Goal: Use online tool/utility: Utilize a website feature to perform a specific function

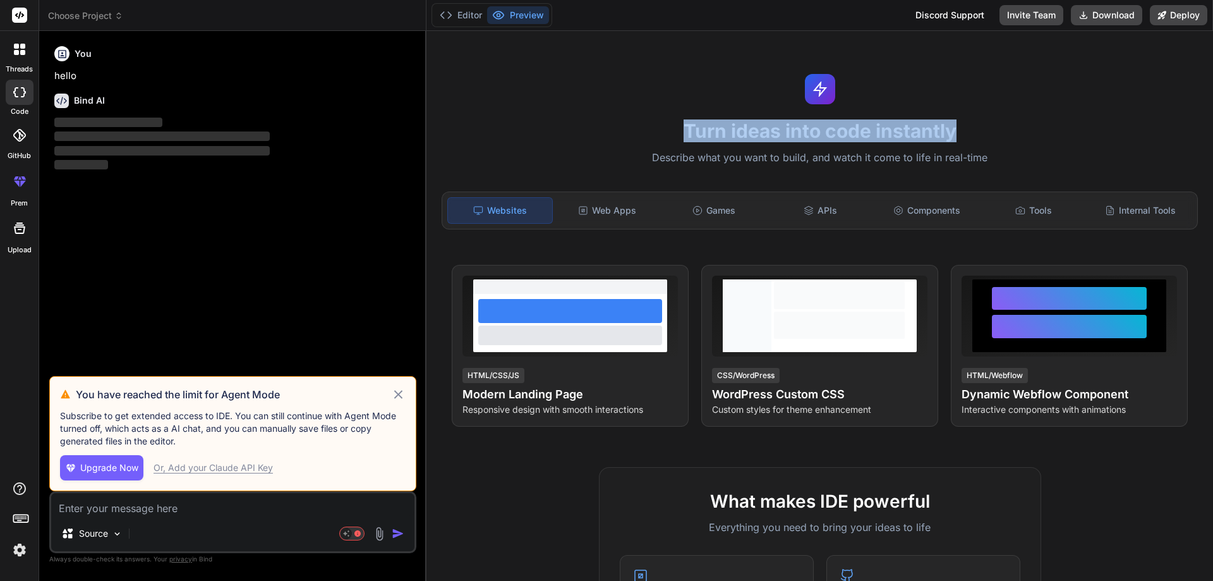
drag, startPoint x: 681, startPoint y: 128, endPoint x: 951, endPoint y: 133, distance: 269.9
click at [951, 133] on h1 "Turn ideas into code instantly" at bounding box center [820, 130] width 772 height 23
click at [976, 133] on h1 "Turn ideas into code instantly" at bounding box center [820, 130] width 772 height 23
click at [743, 95] on div "Turn ideas into code instantly Describe what you want to build, and watch it co…" at bounding box center [820, 306] width 787 height 550
click at [658, 132] on h1 "Turn ideas into code instantly" at bounding box center [820, 130] width 772 height 23
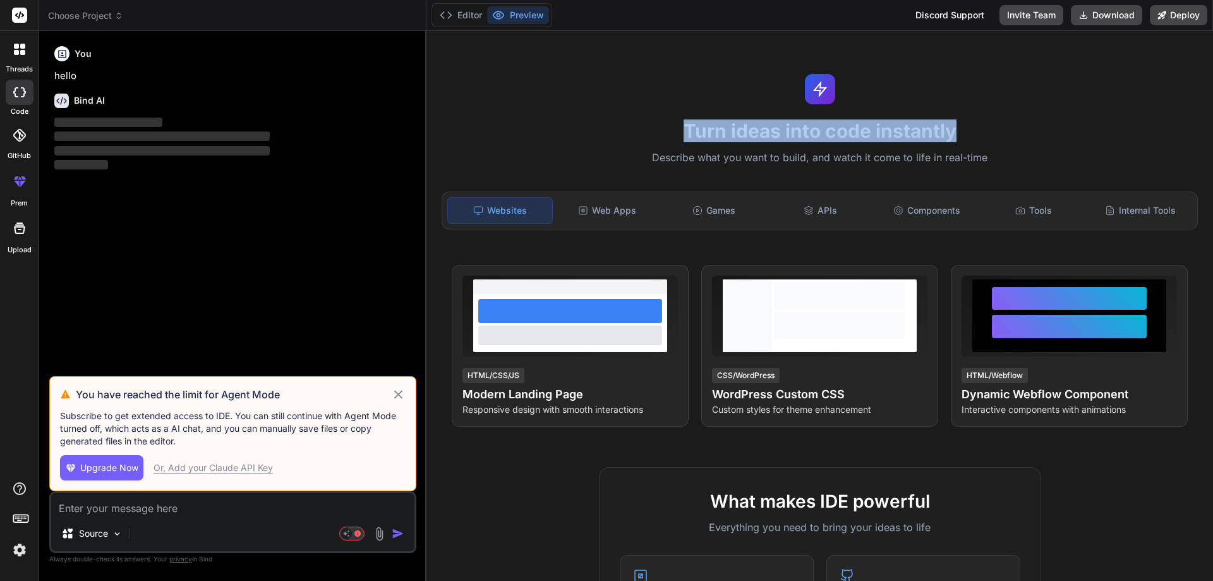
click at [660, 132] on h1 "Turn ideas into code instantly" at bounding box center [820, 130] width 772 height 23
click at [587, 260] on div "Turn ideas into code instantly Describe what you want to build, and watch it co…" at bounding box center [820, 306] width 787 height 550
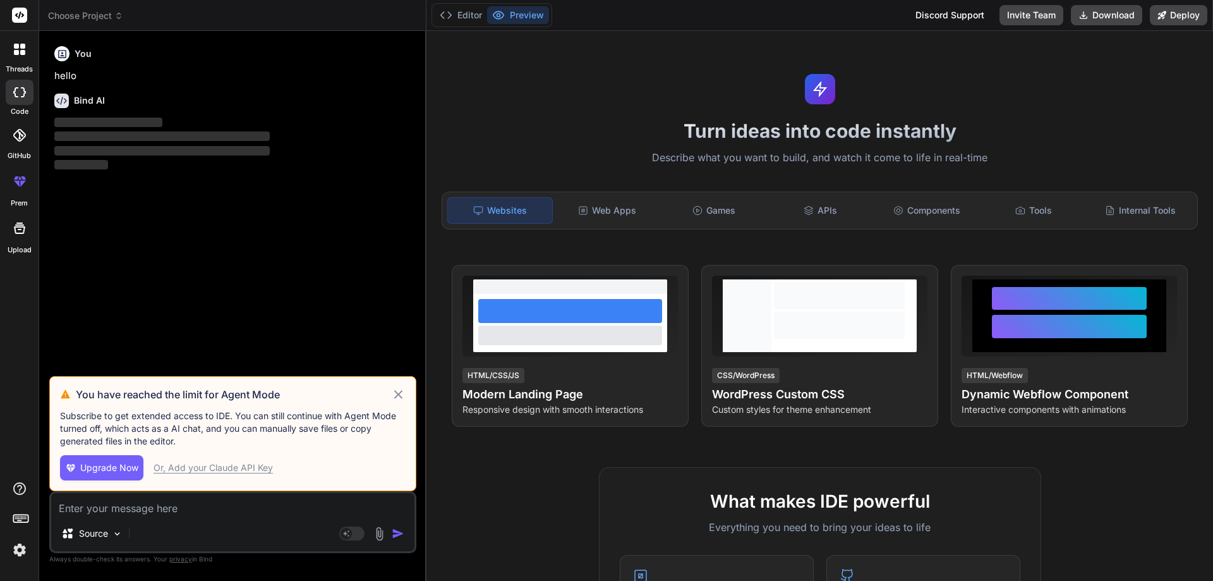
click at [399, 396] on icon at bounding box center [398, 394] width 15 height 15
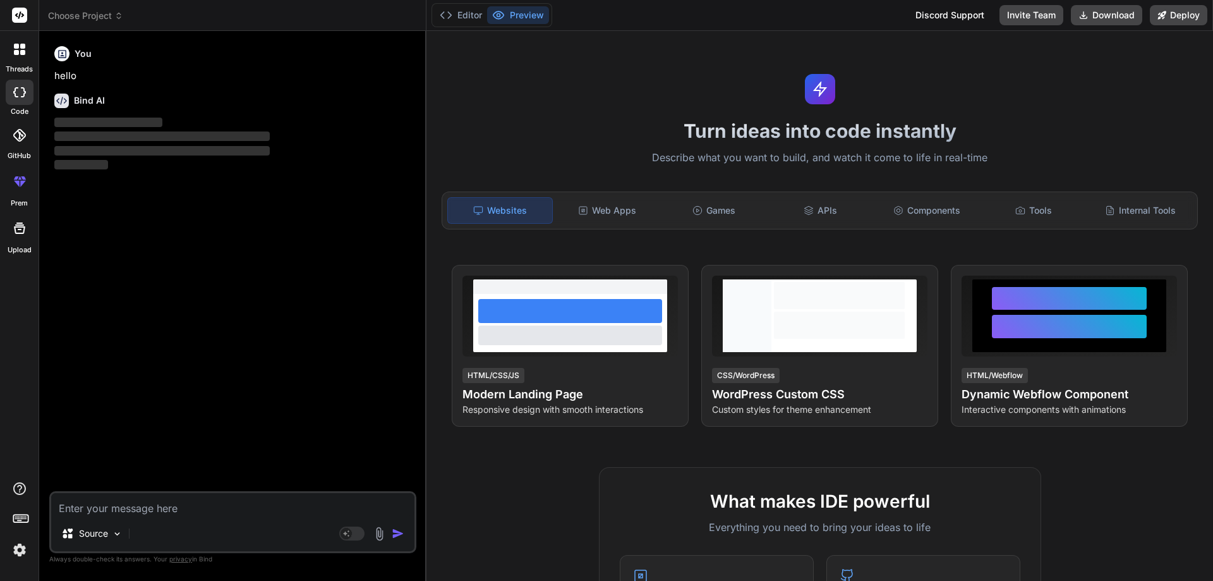
click at [155, 507] on textarea at bounding box center [232, 504] width 363 height 23
click at [378, 534] on img at bounding box center [379, 533] width 15 height 15
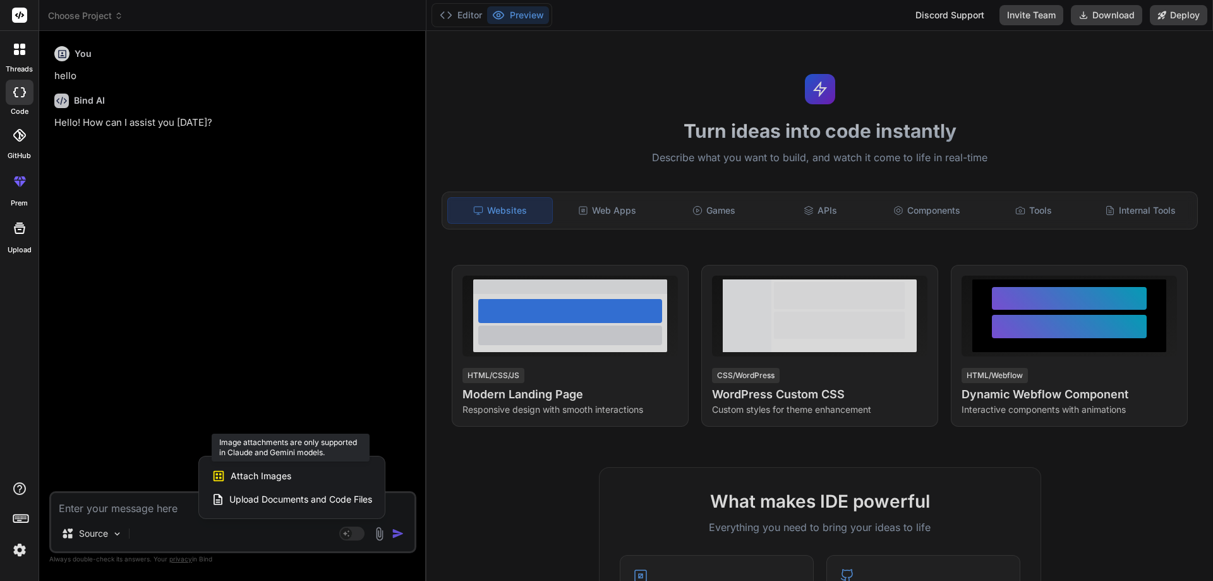
click at [300, 476] on div "Attach Images Image attachments are only supported in Claude and Gemini models." at bounding box center [292, 476] width 161 height 24
click at [243, 478] on span "Attach Images" at bounding box center [261, 476] width 61 height 13
click at [253, 471] on span "Attach Images" at bounding box center [261, 476] width 61 height 13
click at [248, 475] on span "Attach Images" at bounding box center [261, 476] width 61 height 13
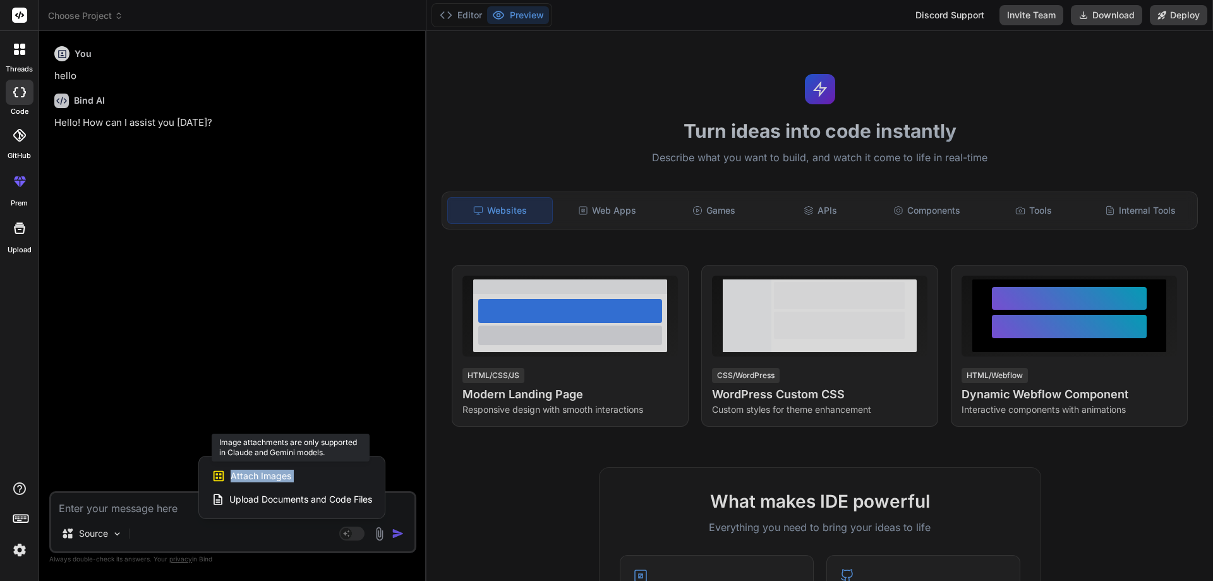
click at [248, 475] on span "Attach Images" at bounding box center [261, 476] width 61 height 13
click at [264, 480] on span "Attach Images" at bounding box center [261, 476] width 61 height 13
click at [336, 480] on div "Attach Images Image attachments are only supported in Claude and Gemini models." at bounding box center [292, 476] width 161 height 24
click at [346, 533] on div at bounding box center [606, 290] width 1213 height 581
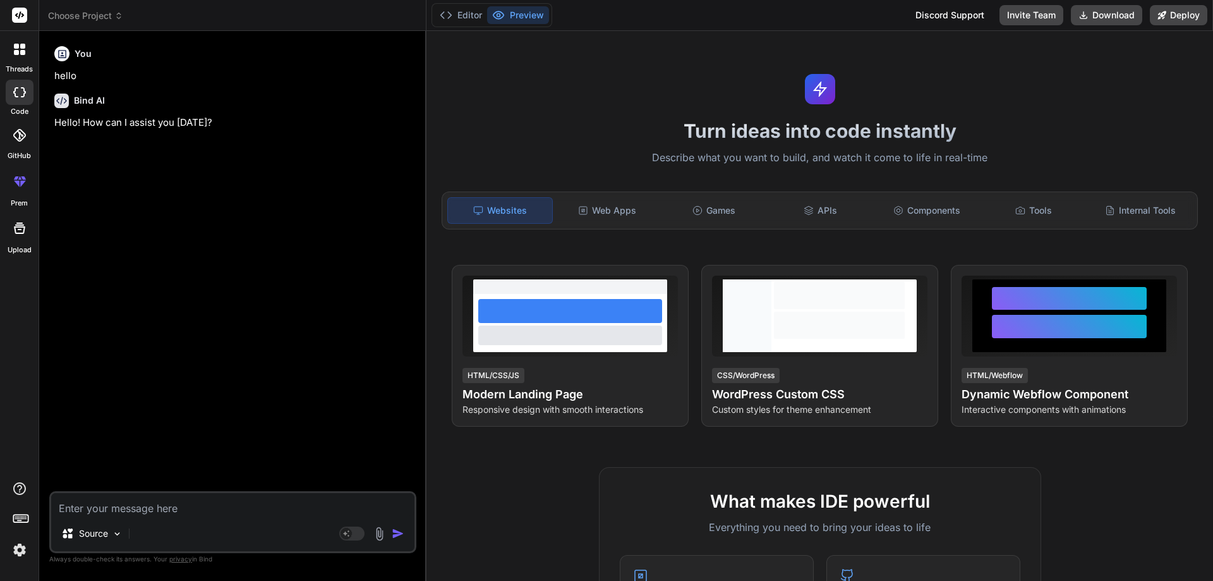
click at [377, 532] on img at bounding box center [379, 533] width 15 height 15
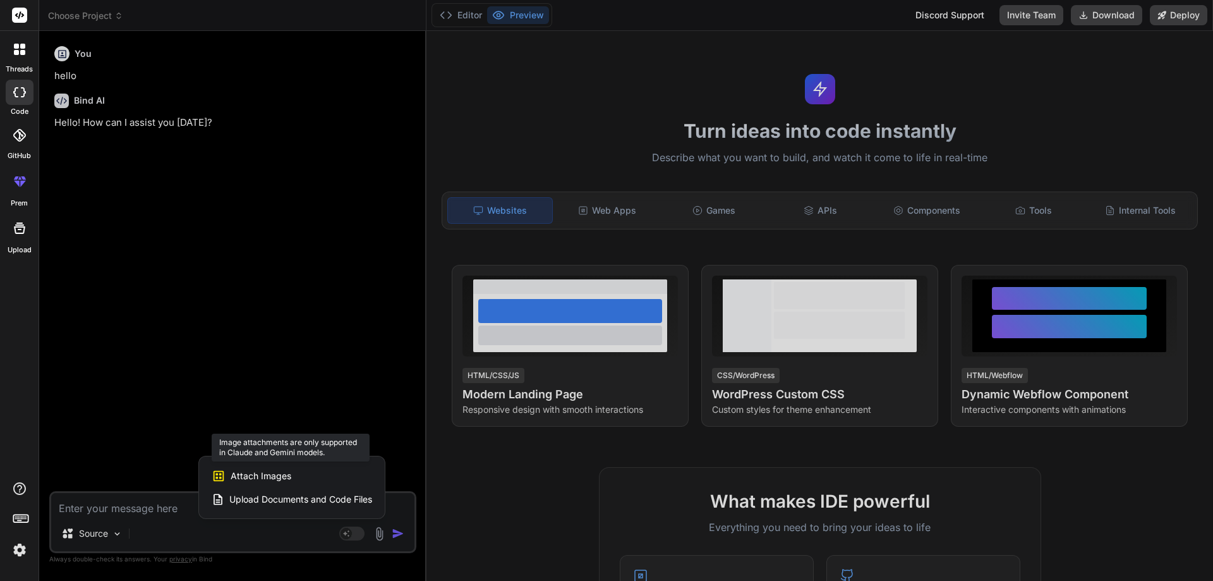
click at [294, 475] on div "Attach Images Image attachments are only supported in Claude and Gemini models." at bounding box center [292, 476] width 161 height 24
click at [343, 320] on div at bounding box center [606, 290] width 1213 height 581
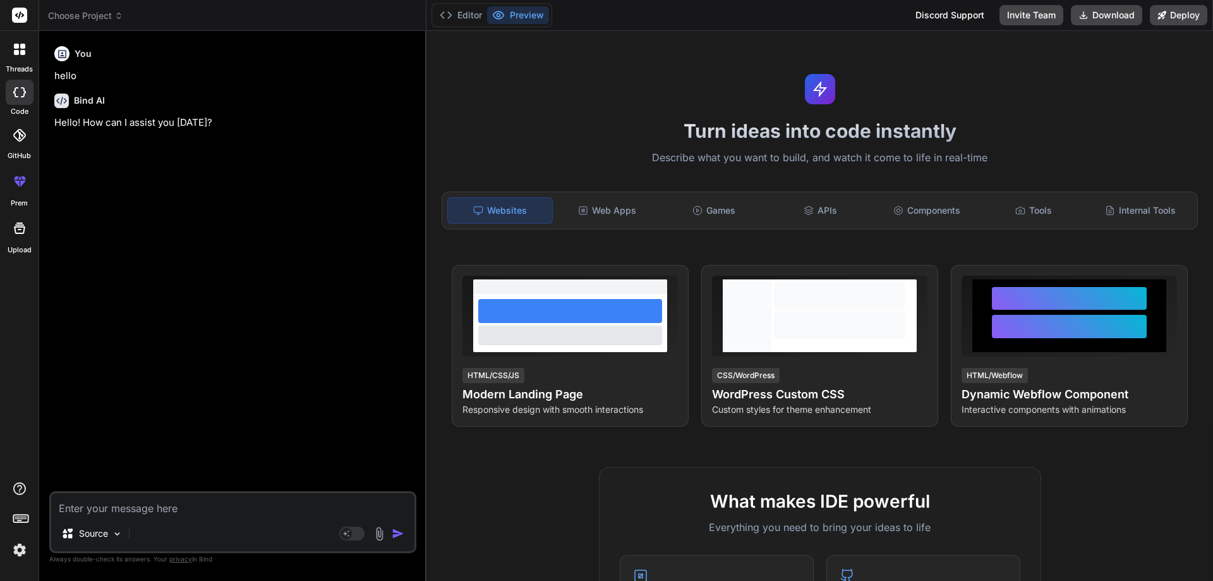
click at [17, 140] on icon at bounding box center [19, 135] width 13 height 13
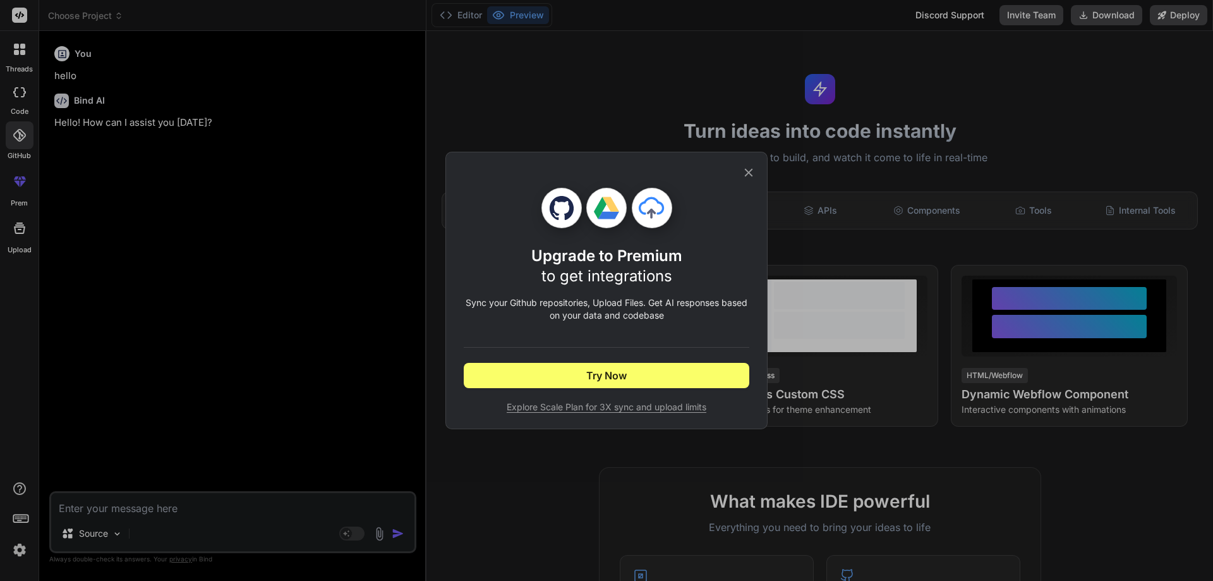
click at [749, 169] on icon at bounding box center [749, 173] width 14 height 14
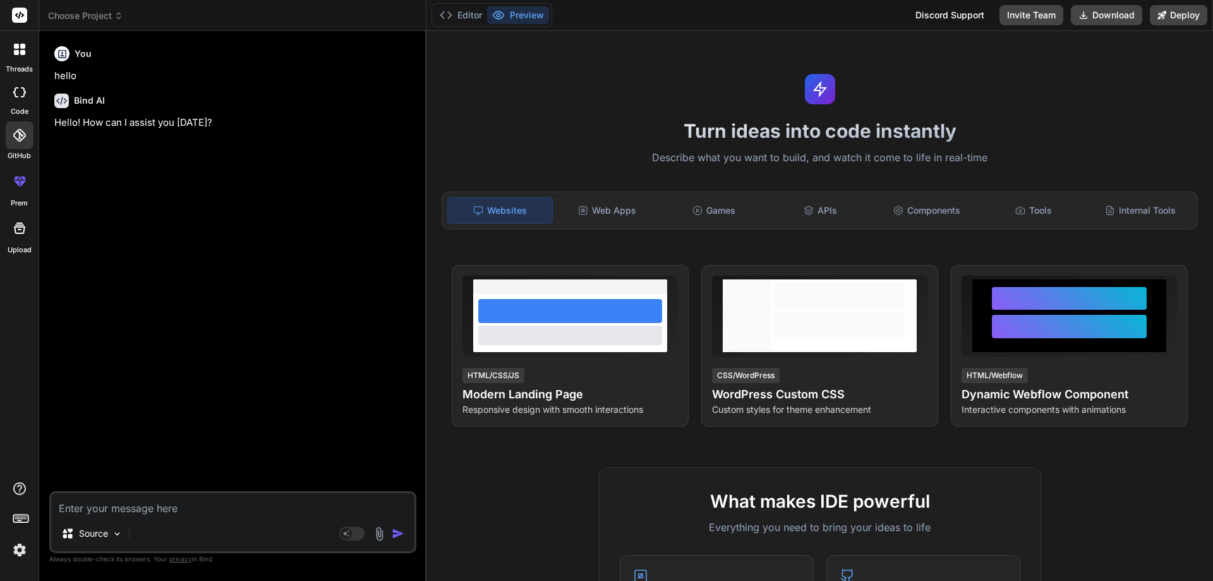
click at [395, 534] on img "button" at bounding box center [398, 533] width 13 height 13
click at [117, 533] on img at bounding box center [117, 533] width 11 height 11
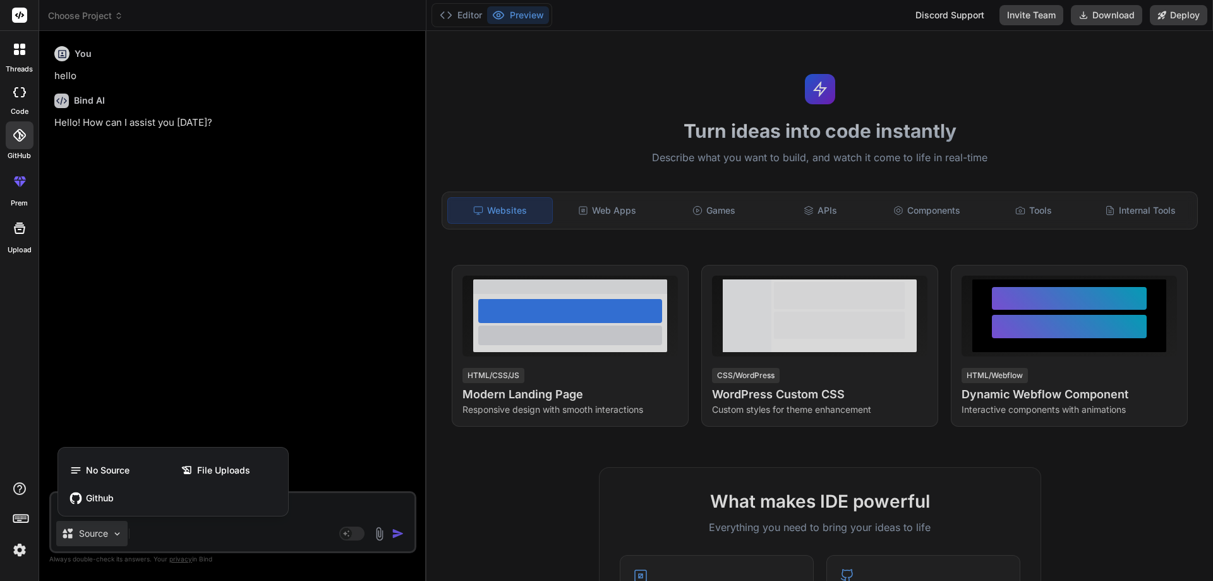
click at [106, 538] on div at bounding box center [606, 290] width 1213 height 581
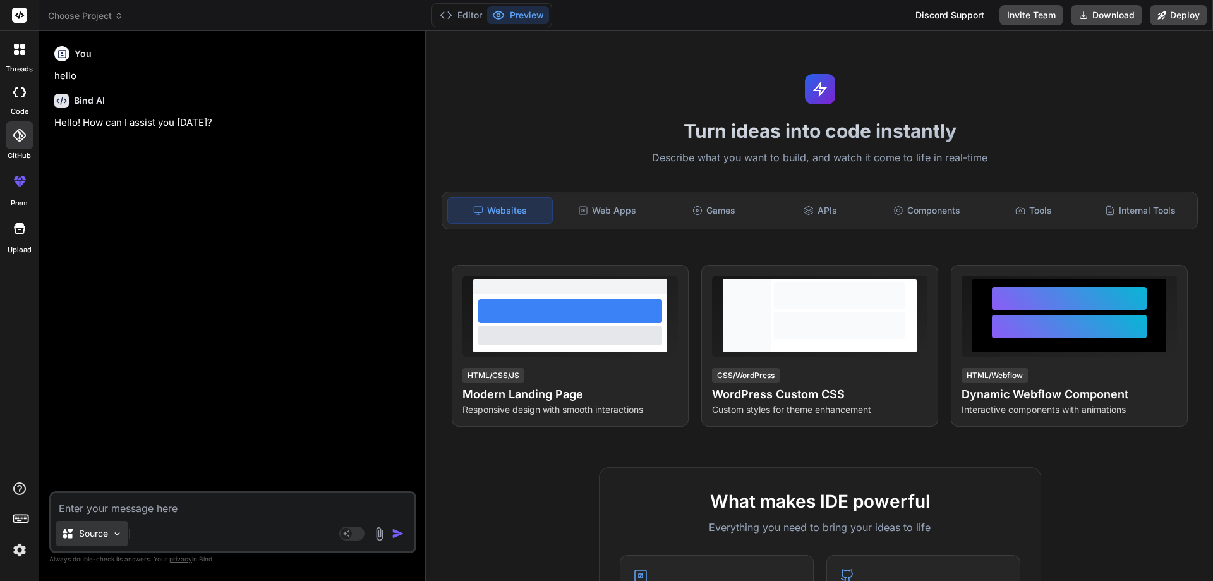
click at [112, 535] on img at bounding box center [117, 533] width 11 height 11
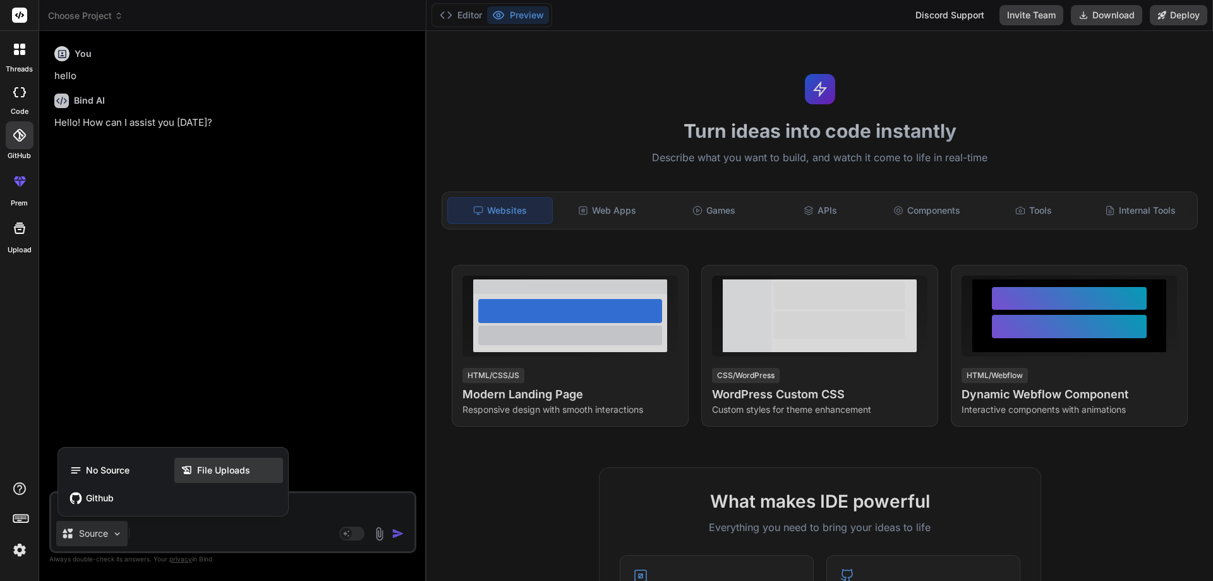
click at [226, 466] on span "File Uploads" at bounding box center [223, 470] width 53 height 13
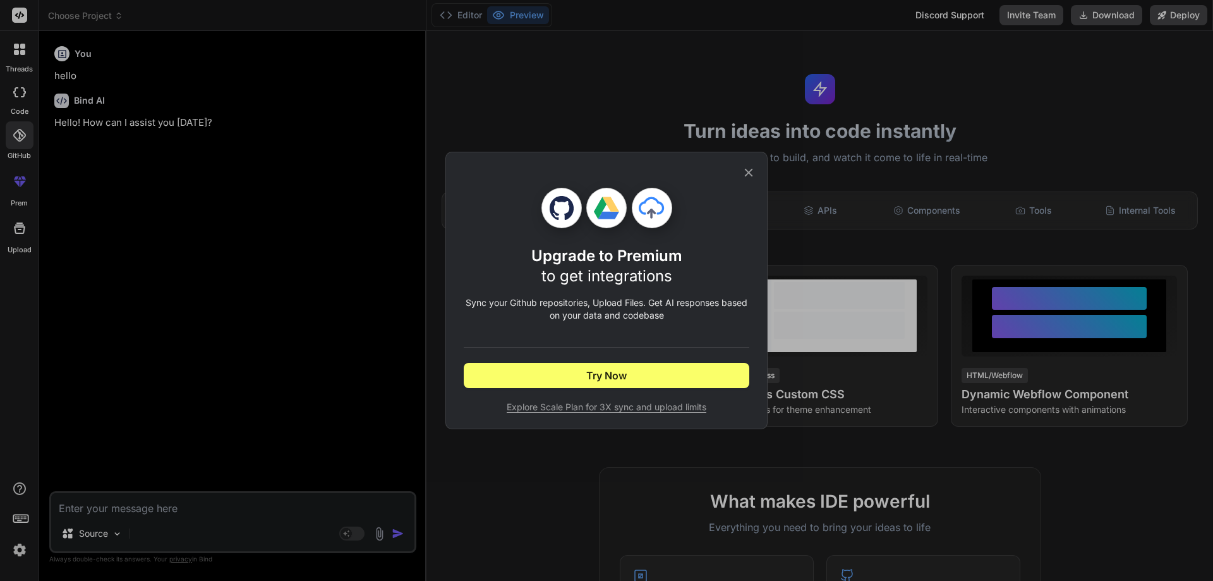
click at [753, 172] on icon at bounding box center [749, 173] width 14 height 14
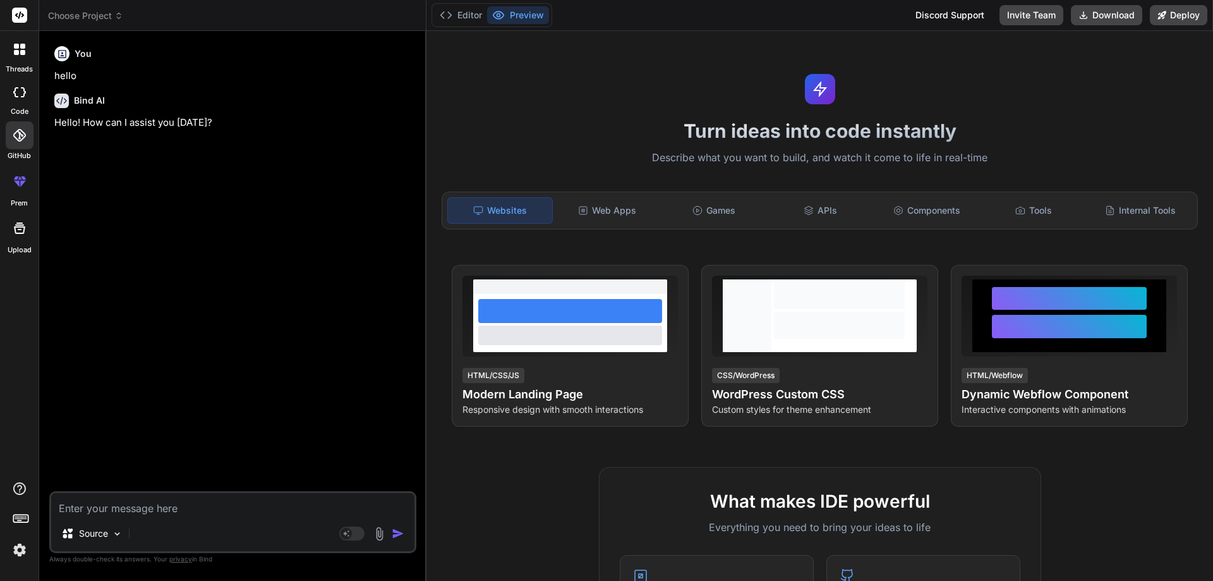
click at [380, 534] on img at bounding box center [379, 533] width 15 height 15
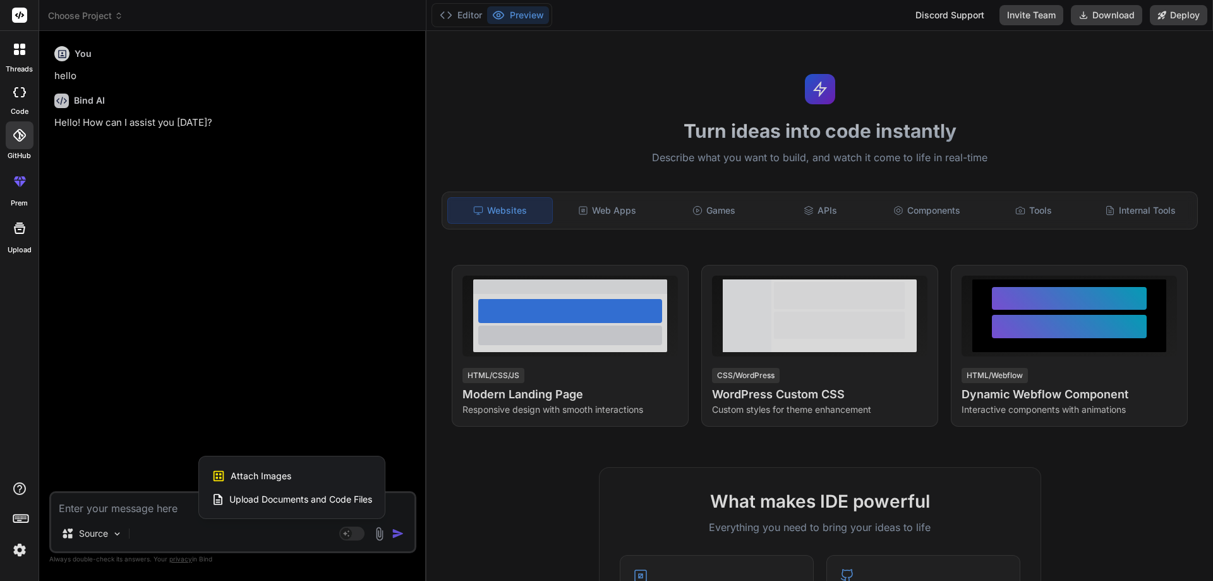
click at [285, 489] on div "Upload Documents and Code Files" at bounding box center [292, 499] width 161 height 23
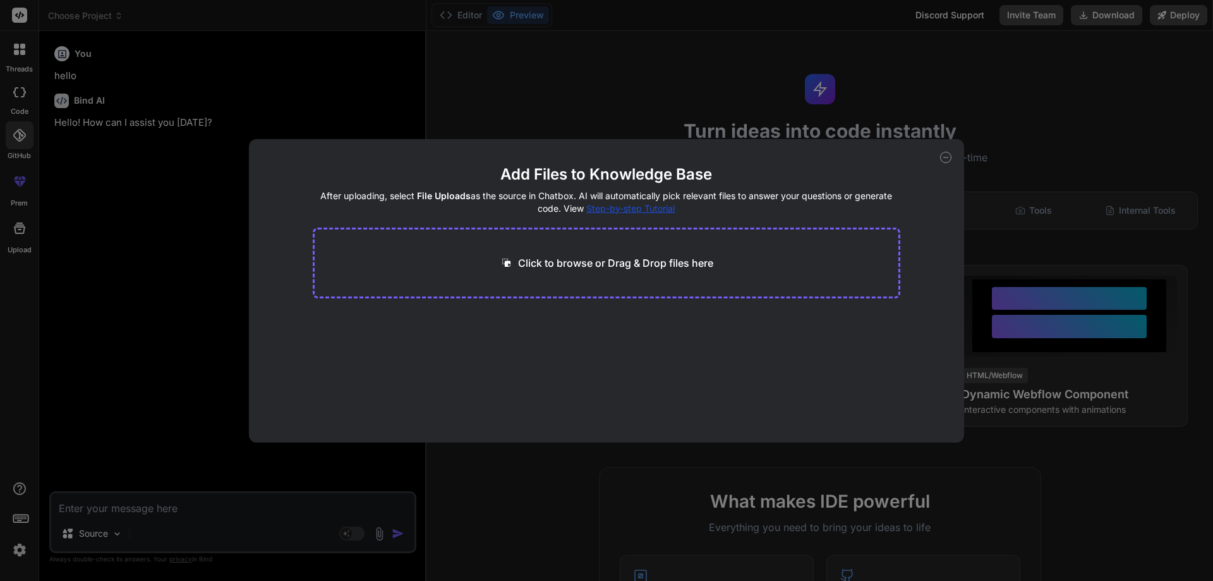
click at [945, 155] on icon at bounding box center [945, 157] width 11 height 11
type textarea "x"
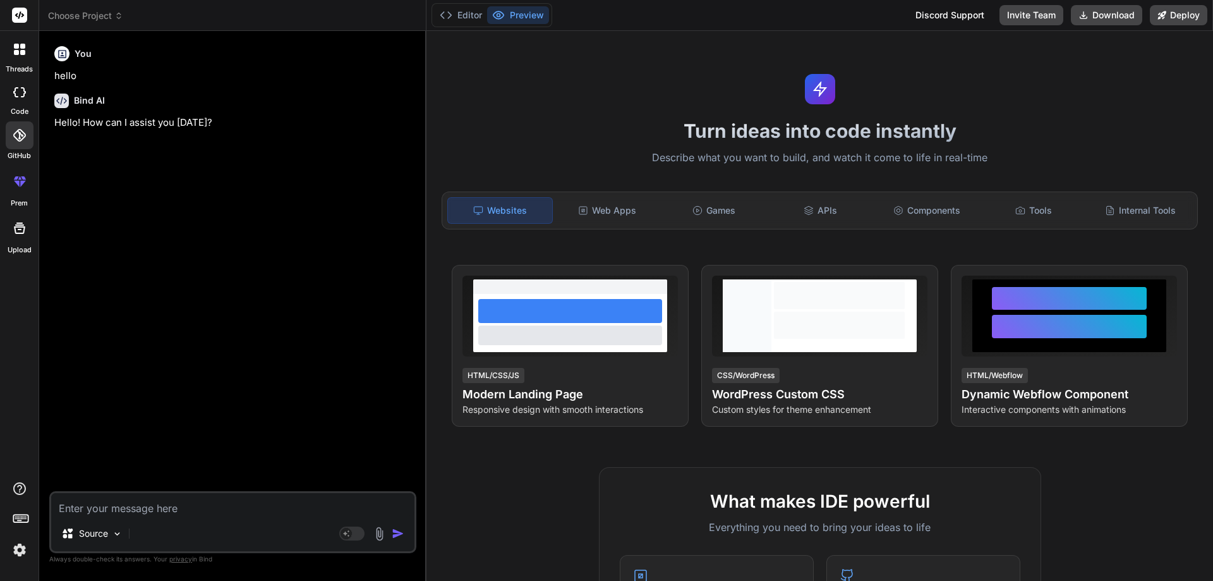
click at [150, 504] on textarea at bounding box center [232, 504] width 363 height 23
click at [114, 509] on textarea at bounding box center [232, 504] width 363 height 23
